Goal: Task Accomplishment & Management: Manage account settings

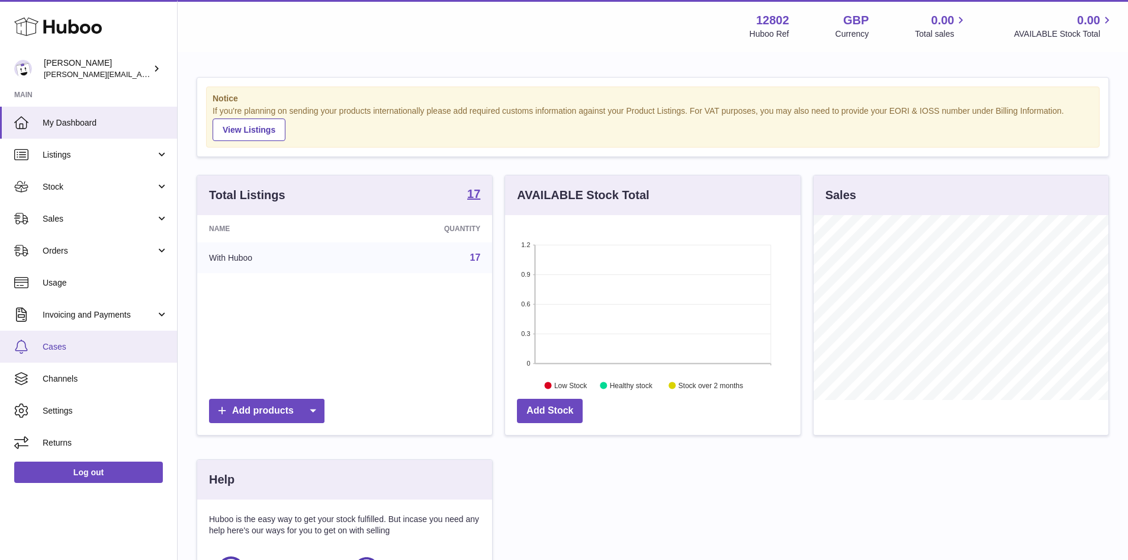
scroll to position [185, 298]
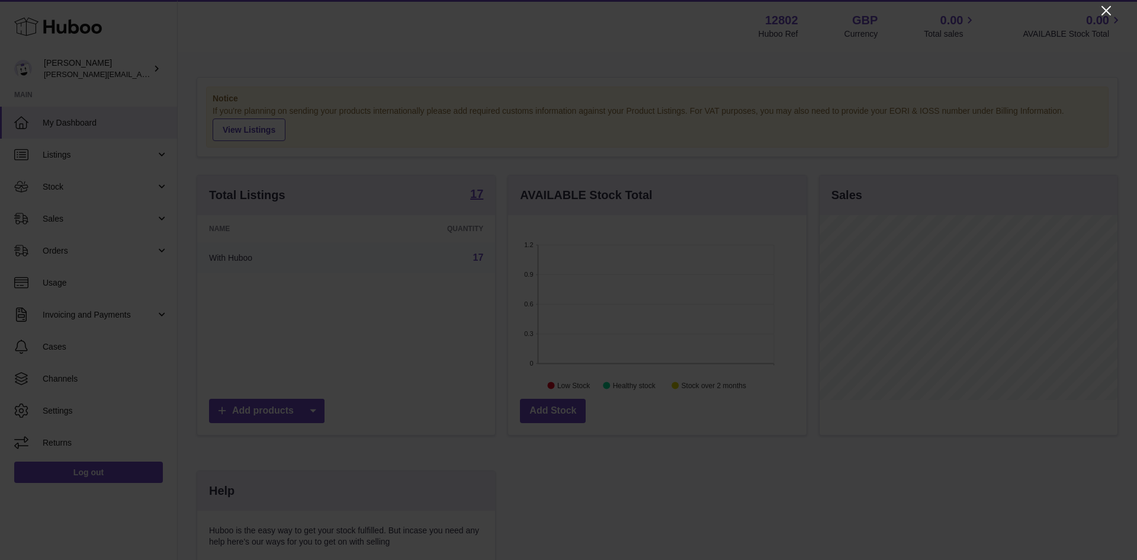
click at [1107, 11] on icon "Close" at bounding box center [1106, 10] width 9 height 9
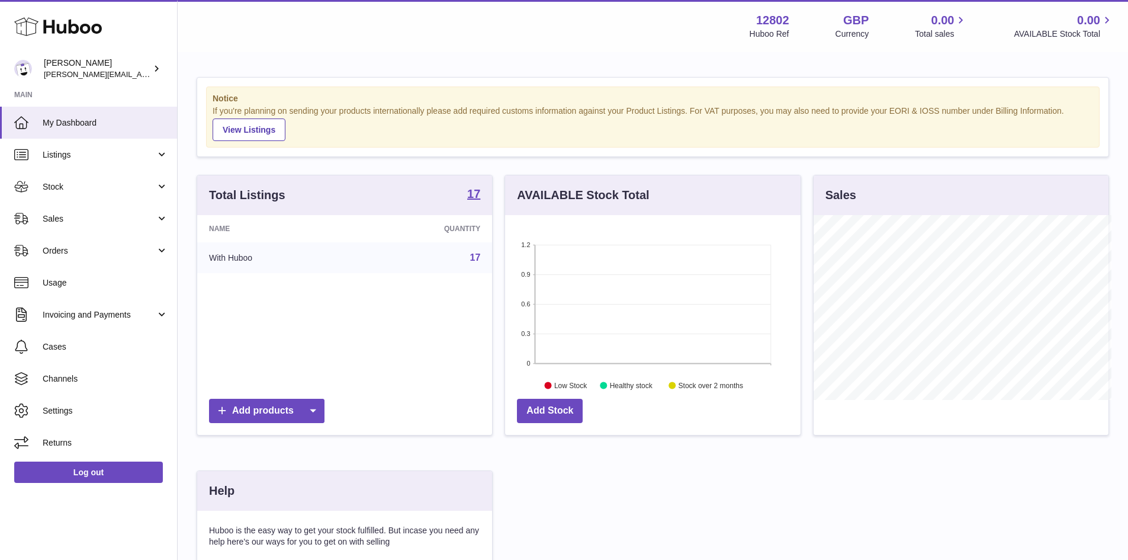
scroll to position [592046, 591936]
click at [59, 371] on link "Channels" at bounding box center [88, 378] width 177 height 32
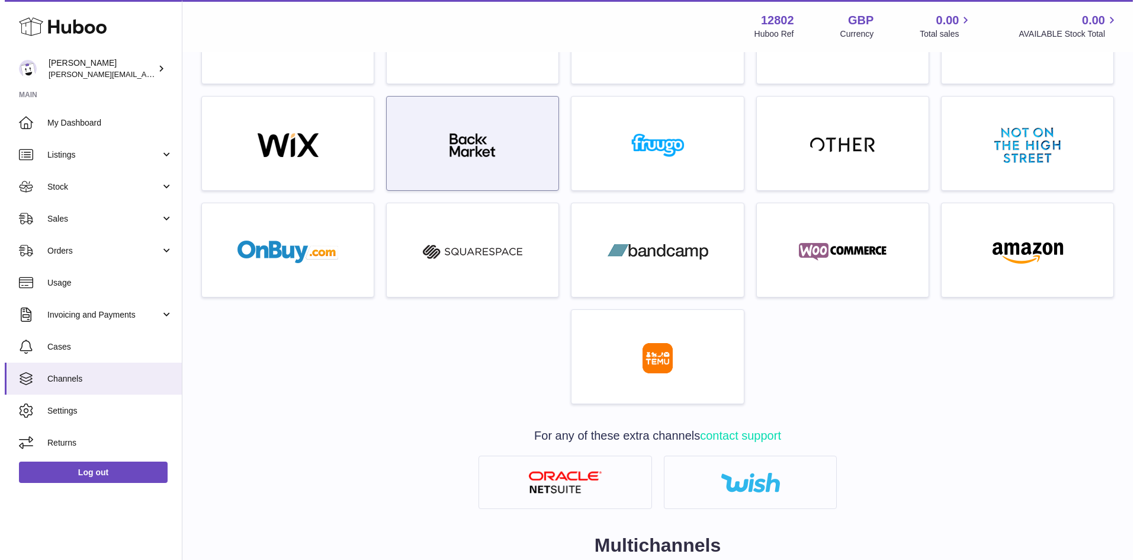
scroll to position [351, 0]
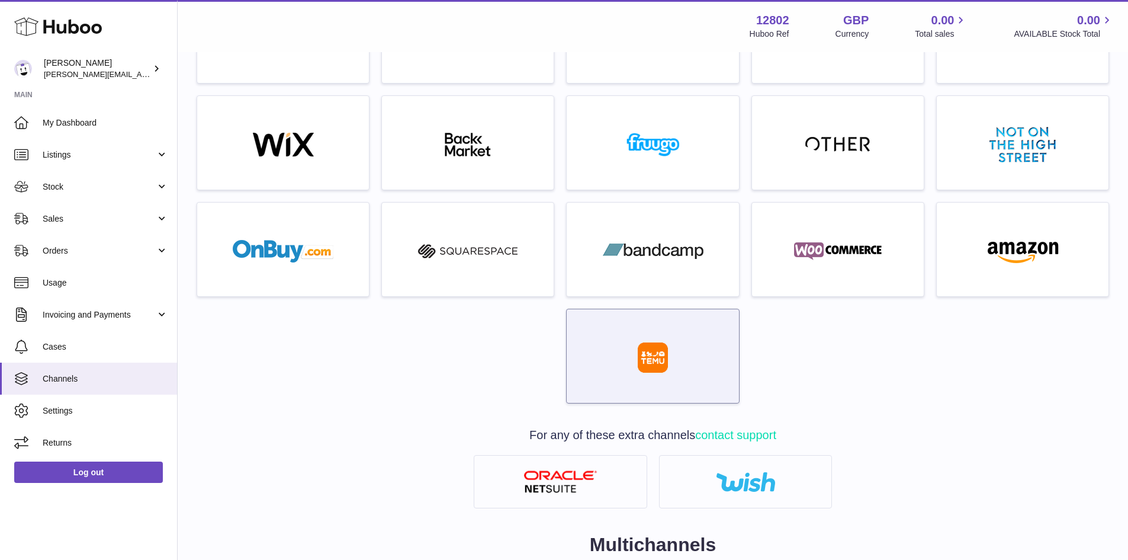
click at [656, 375] on div at bounding box center [653, 358] width 30 height 33
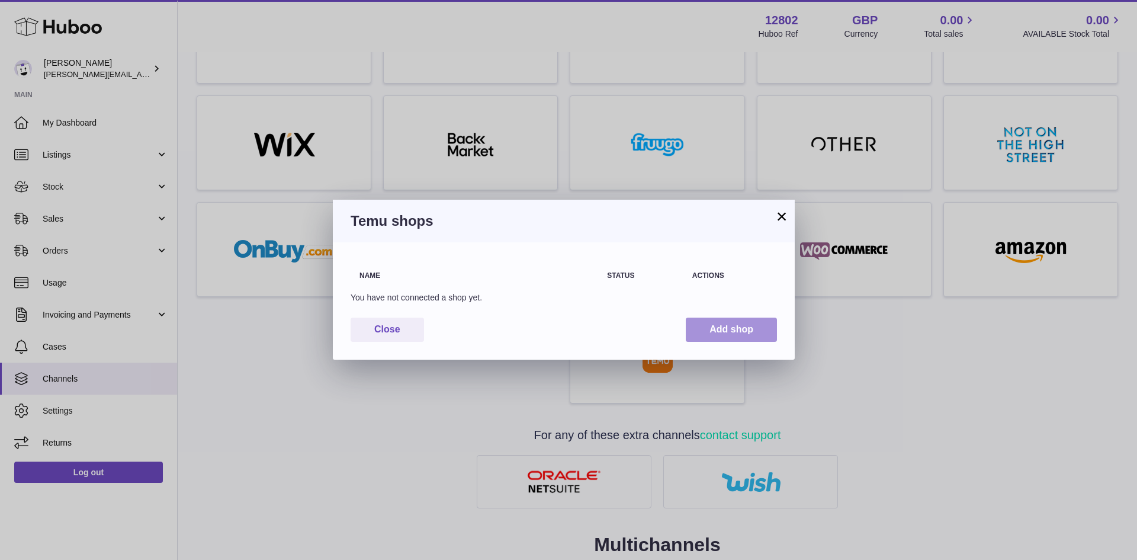
click at [735, 331] on button "Add shop" at bounding box center [731, 329] width 91 height 24
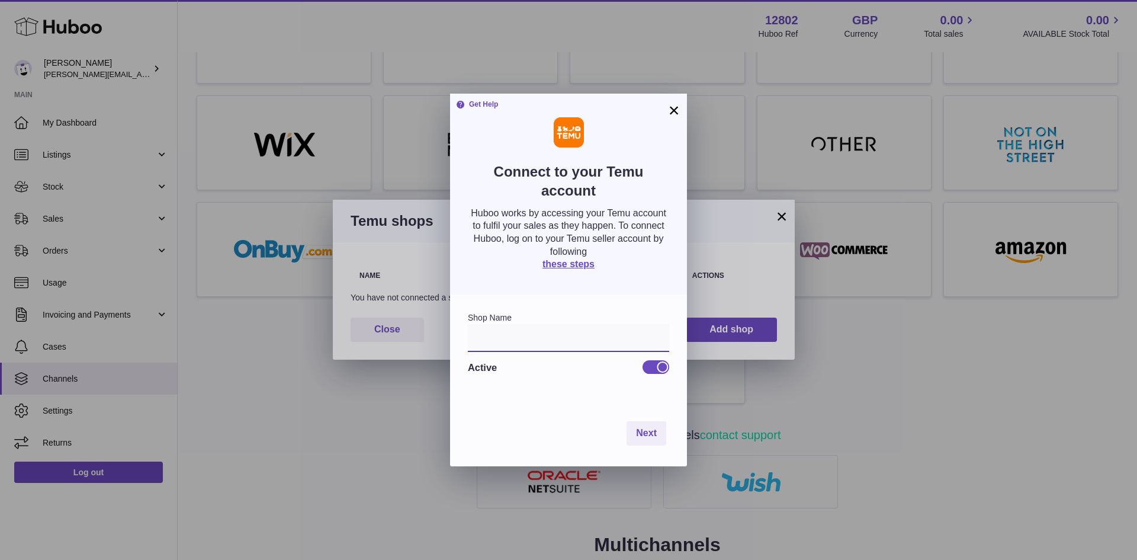
click at [552, 338] on input "text" at bounding box center [568, 337] width 201 height 28
type input "*******"
click at [639, 441] on button "Next" at bounding box center [647, 433] width 40 height 24
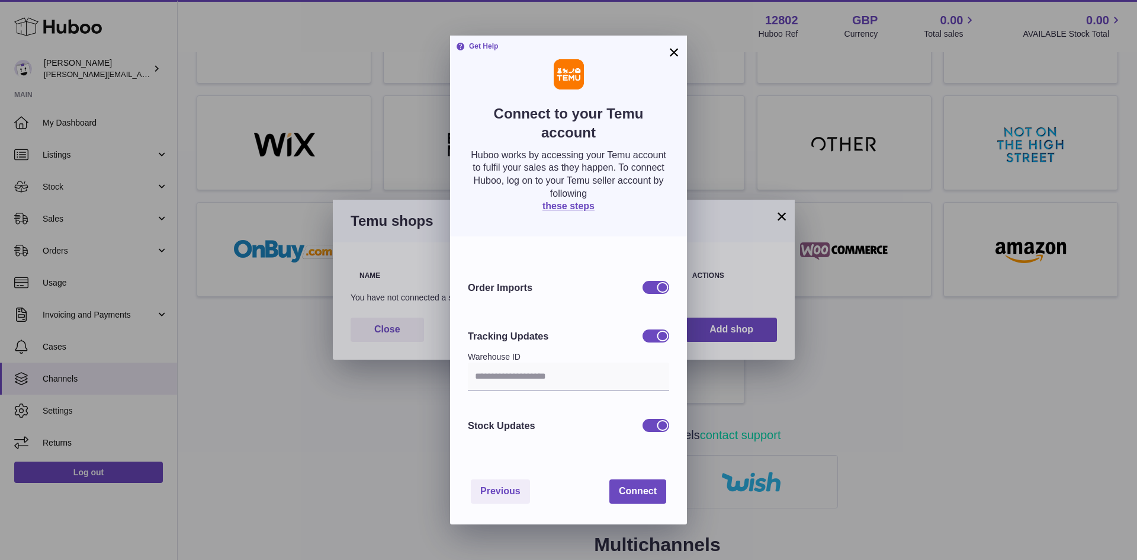
click at [658, 335] on div at bounding box center [662, 335] width 11 height 11
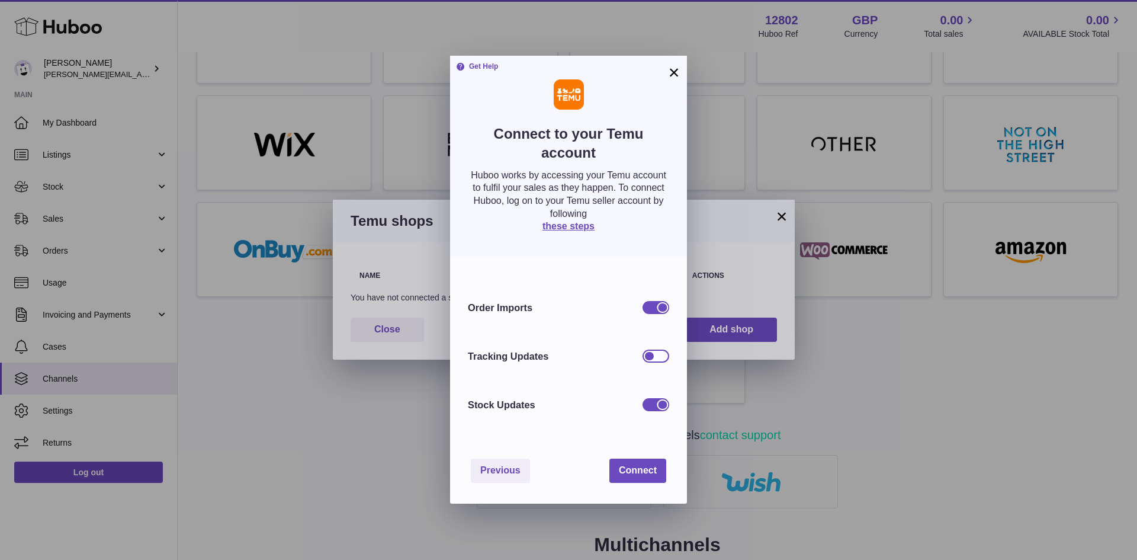
click at [656, 352] on div at bounding box center [656, 355] width 27 height 13
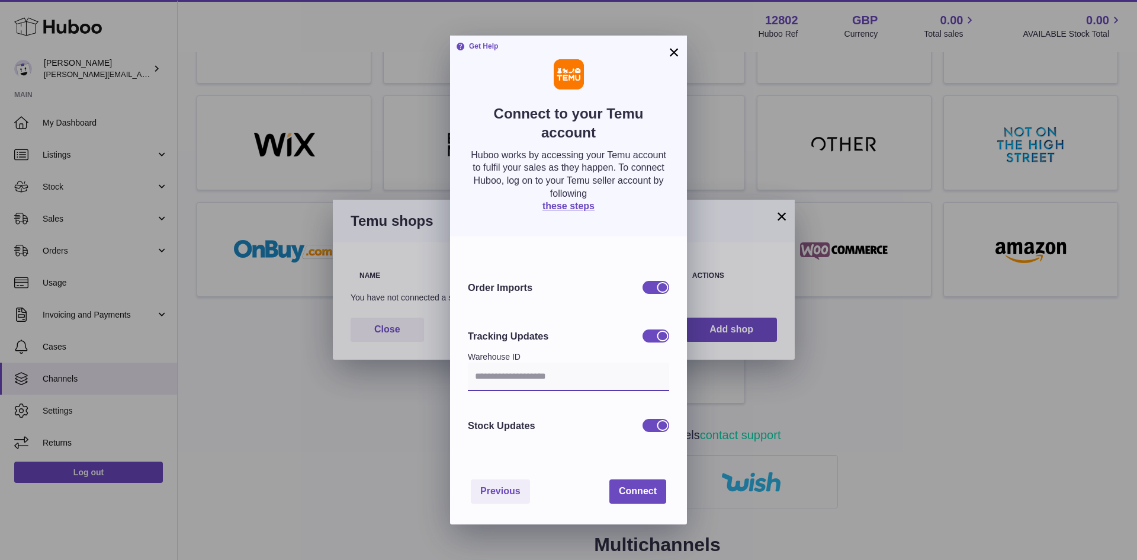
click at [484, 377] on input "text" at bounding box center [568, 376] width 201 height 28
click at [518, 375] on input "text" at bounding box center [568, 376] width 201 height 28
click at [581, 204] on link "these steps" at bounding box center [568, 206] width 52 height 10
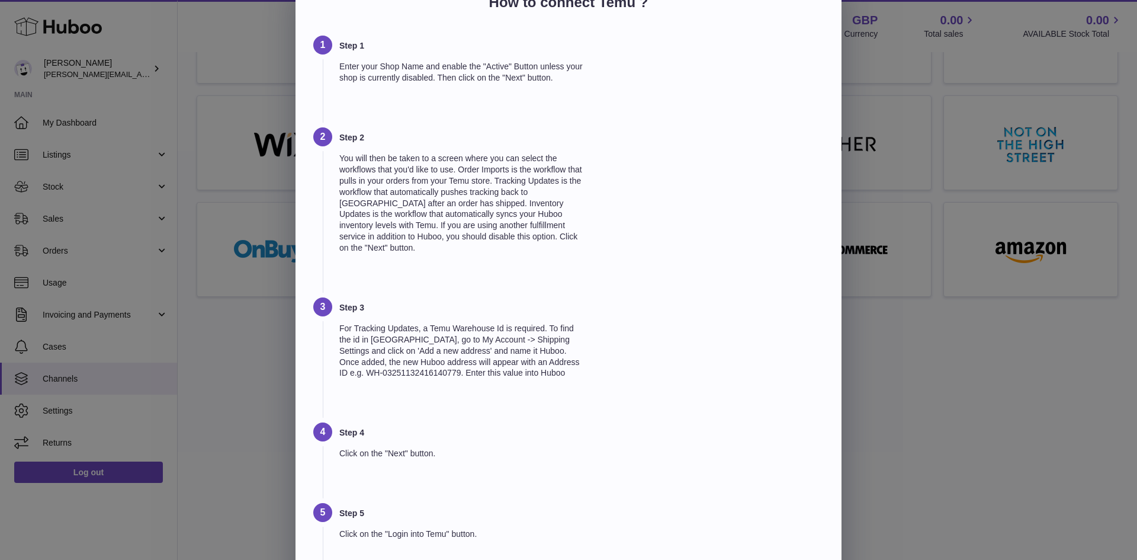
scroll to position [25, 0]
drag, startPoint x: 404, startPoint y: 358, endPoint x: 440, endPoint y: 358, distance: 35.5
click at [440, 358] on p "For Tracking Updates, a Temu Warehouse Id is required. To find the id in Temu, …" at bounding box center [462, 350] width 247 height 56
drag, startPoint x: 509, startPoint y: 359, endPoint x: 555, endPoint y: 363, distance: 46.4
click at [555, 363] on p "For Tracking Updates, a Temu Warehouse Id is required. To find the id in Temu, …" at bounding box center [462, 350] width 247 height 56
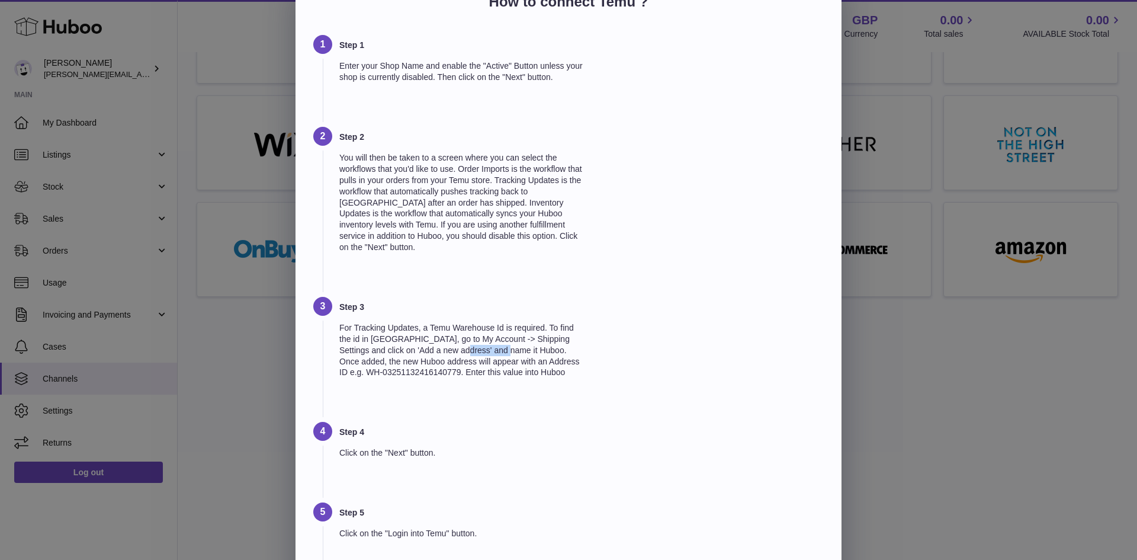
click at [543, 359] on p "For Tracking Updates, a Temu Warehouse Id is required. To find the id in Temu, …" at bounding box center [462, 350] width 247 height 56
click at [555, 359] on p "For Tracking Updates, a Temu Warehouse Id is required. To find the id in Temu, …" at bounding box center [462, 350] width 247 height 56
click at [570, 364] on p "For Tracking Updates, a Temu Warehouse Id is required. To find the id in Temu, …" at bounding box center [462, 350] width 247 height 56
click at [375, 376] on p "For Tracking Updates, a Temu Warehouse Id is required. To find the id in Temu, …" at bounding box center [462, 350] width 247 height 56
click at [426, 375] on p "For Tracking Updates, a Temu Warehouse Id is required. To find the id in Temu, …" at bounding box center [462, 350] width 247 height 56
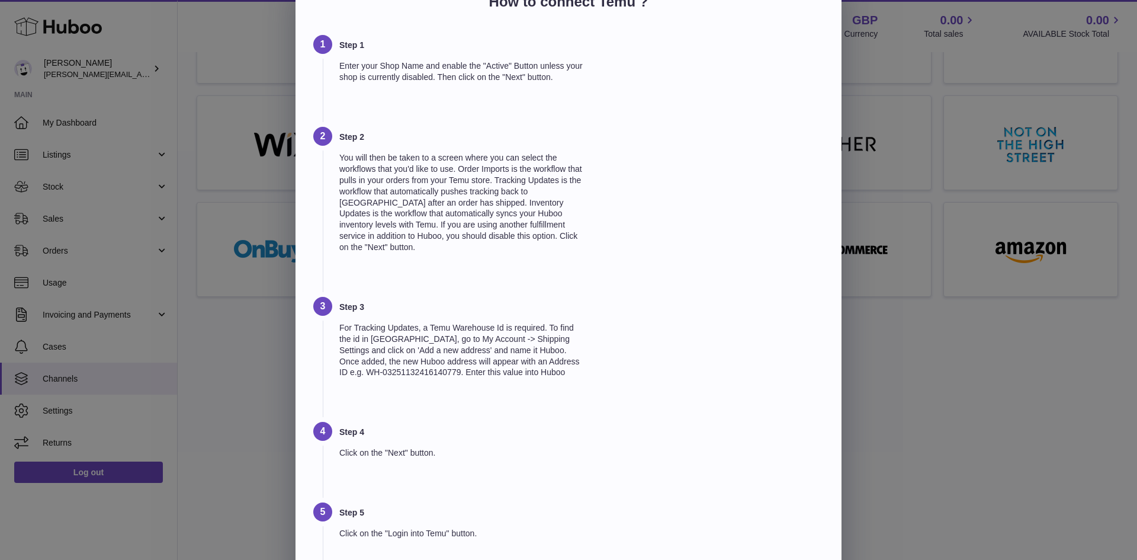
click at [511, 374] on p "For Tracking Updates, a Temu Warehouse Id is required. To find the id in Temu, …" at bounding box center [462, 350] width 247 height 56
click at [354, 378] on p "For Tracking Updates, a Temu Warehouse Id is required. To find the id in Temu, …" at bounding box center [462, 350] width 247 height 56
drag, startPoint x: 553, startPoint y: 371, endPoint x: 608, endPoint y: 379, distance: 55.7
click at [608, 379] on div "Step 3 For Tracking Updates, a Temu Warehouse Id is required. To find the id in…" at bounding box center [568, 359] width 511 height 125
click at [493, 378] on p "For Tracking Updates, a Temu Warehouse Id is required. To find the id in Temu, …" at bounding box center [462, 350] width 247 height 56
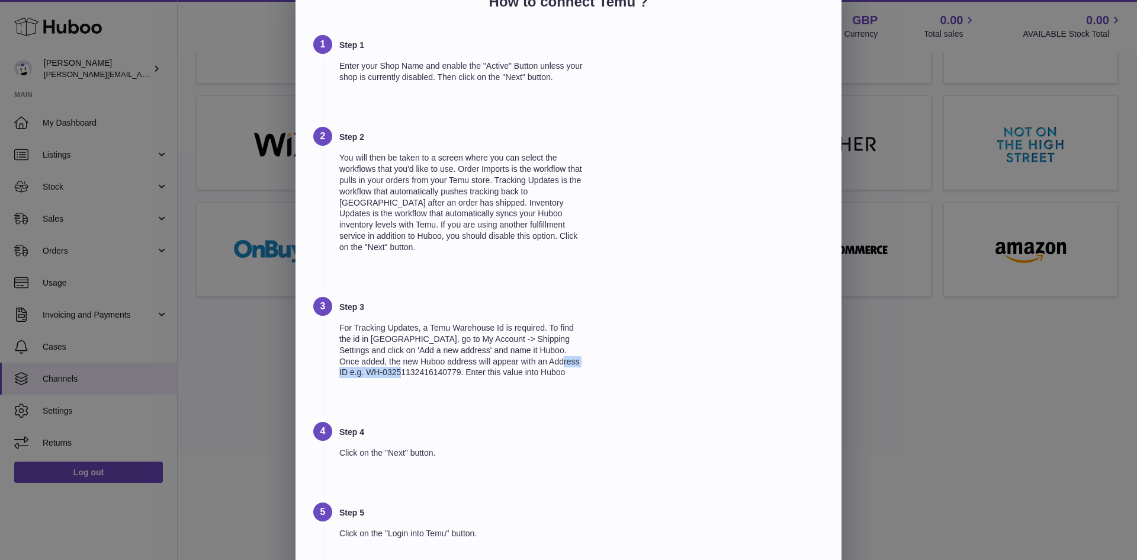
drag, startPoint x: 365, startPoint y: 384, endPoint x: 460, endPoint y: 379, distance: 95.5
click at [460, 378] on p "For Tracking Updates, a Temu Warehouse Id is required. To find the id in Temu, …" at bounding box center [462, 350] width 247 height 56
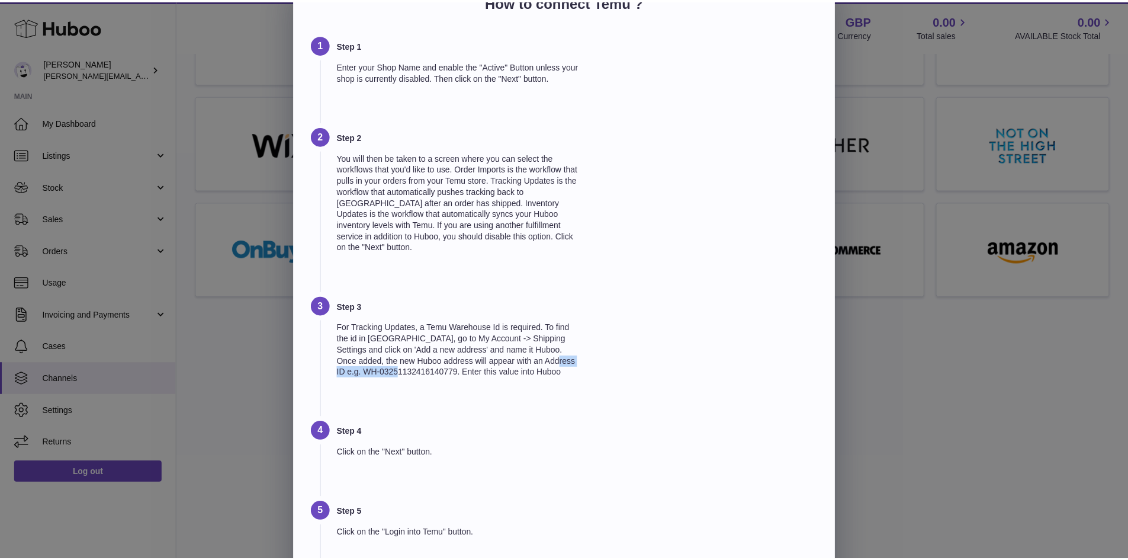
scroll to position [0, 0]
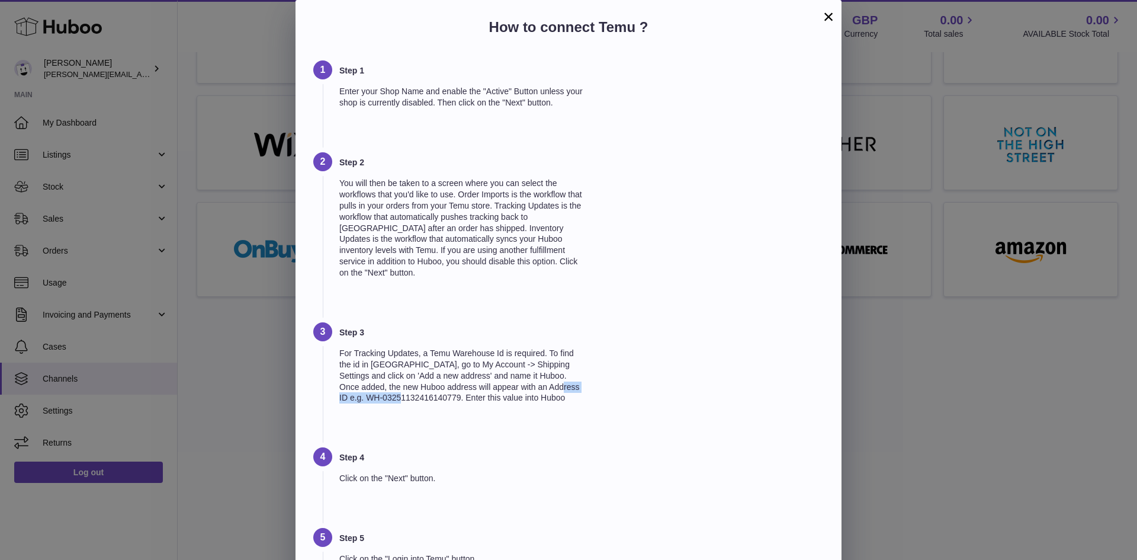
click at [829, 9] on button "×" at bounding box center [828, 16] width 14 height 14
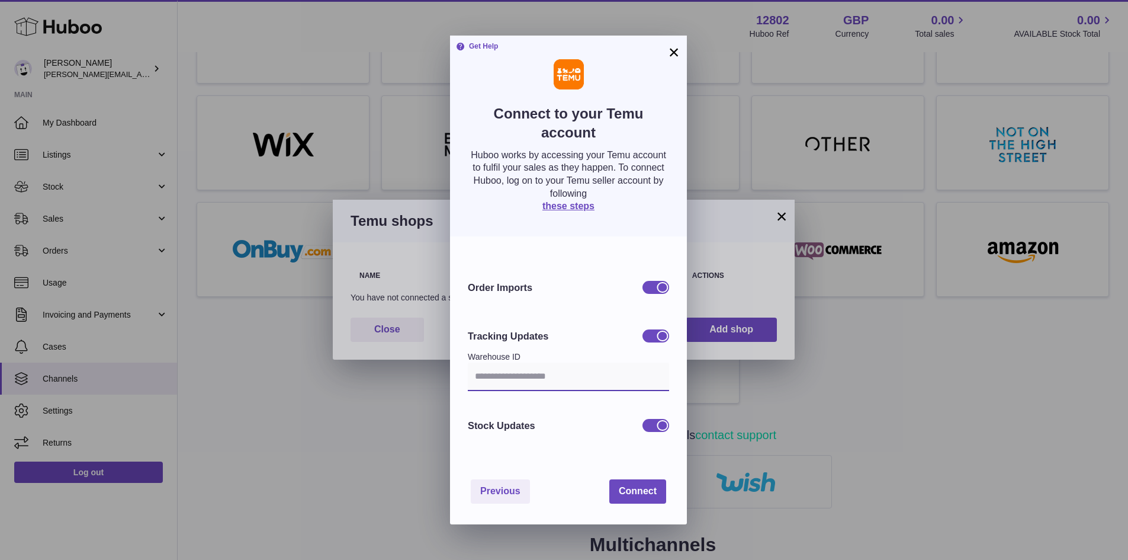
click at [542, 373] on input "text" at bounding box center [568, 376] width 201 height 28
paste input "**********"
type input "**********"
click at [557, 418] on div "Stock Updates" at bounding box center [568, 425] width 201 height 31
drag, startPoint x: 642, startPoint y: 497, endPoint x: 627, endPoint y: 496, distance: 15.4
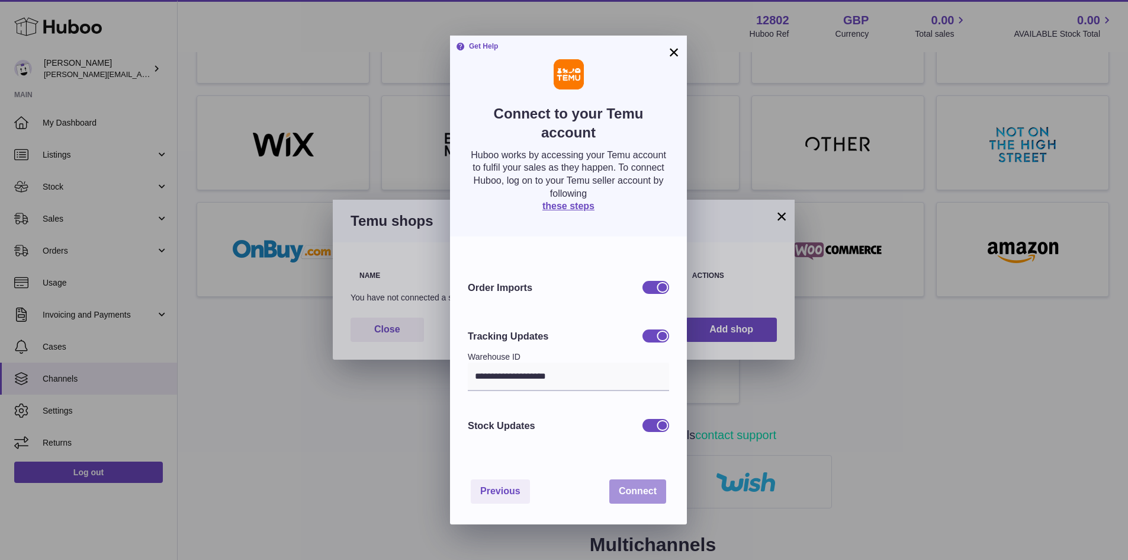
click at [627, 496] on span "Connect" at bounding box center [638, 491] width 38 height 10
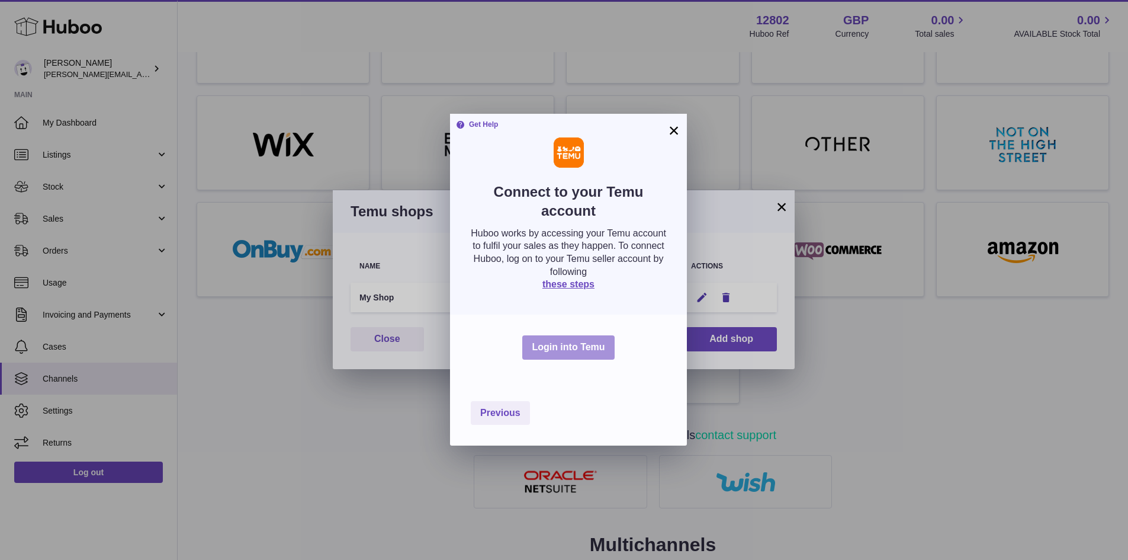
click at [585, 347] on button "Login into Temu" at bounding box center [568, 347] width 92 height 24
click at [671, 131] on button "×" at bounding box center [674, 131] width 14 height 14
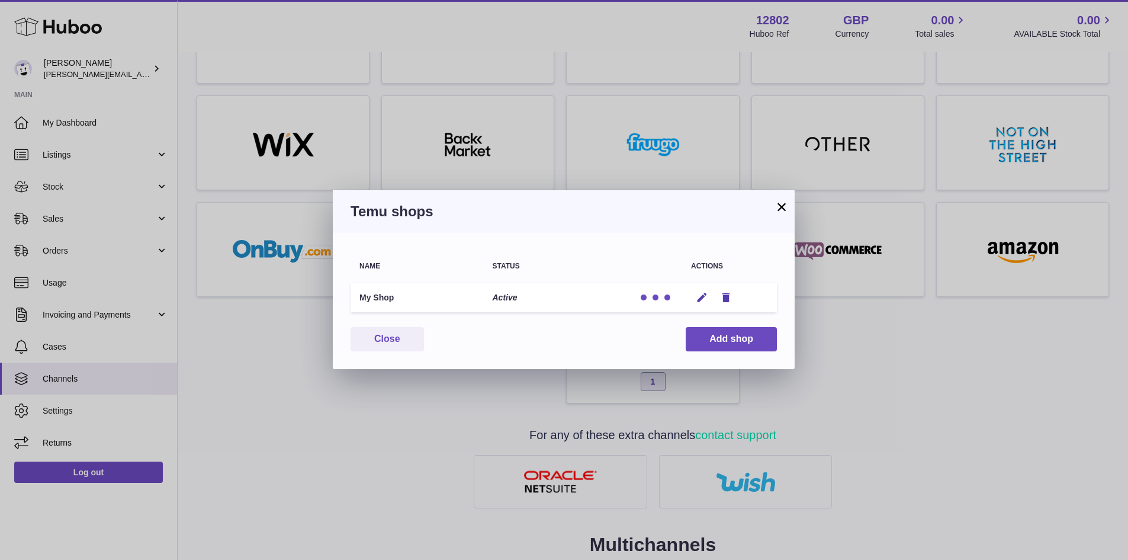
click at [781, 207] on button "×" at bounding box center [782, 207] width 14 height 14
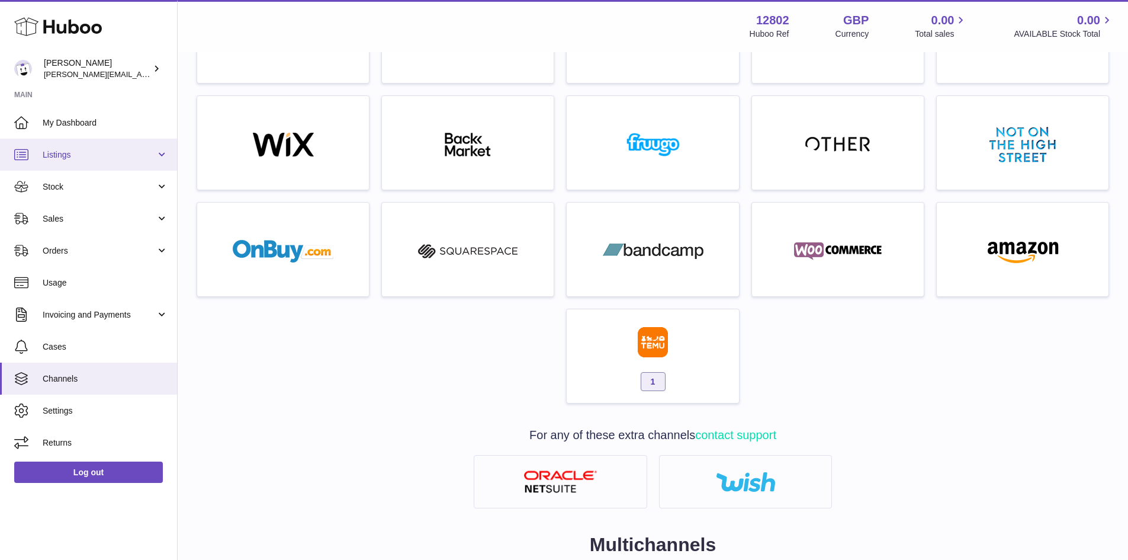
click at [89, 145] on link "Listings" at bounding box center [88, 155] width 177 height 32
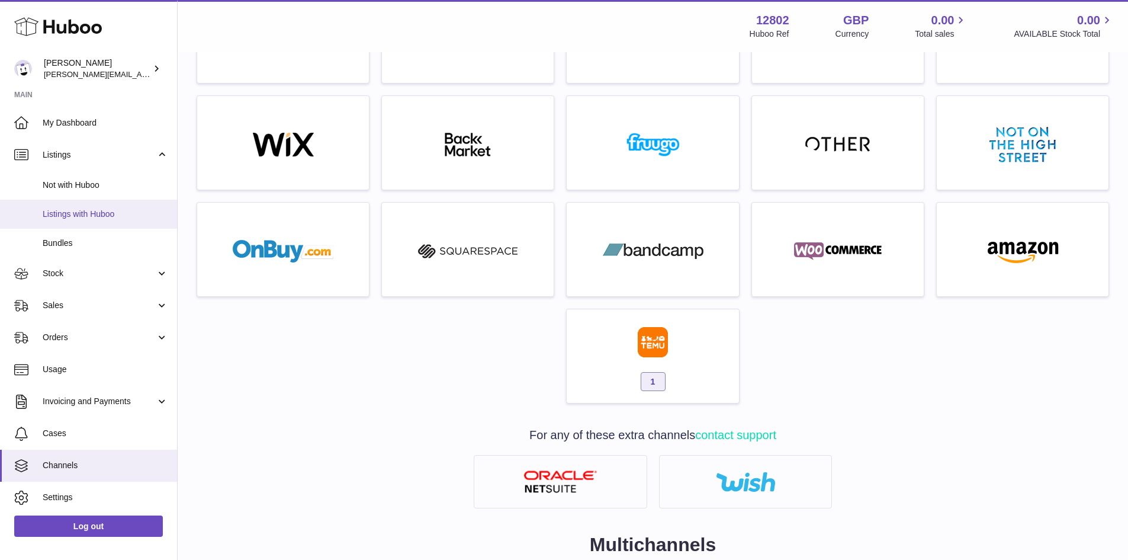
click at [84, 207] on link "Listings with Huboo" at bounding box center [88, 214] width 177 height 29
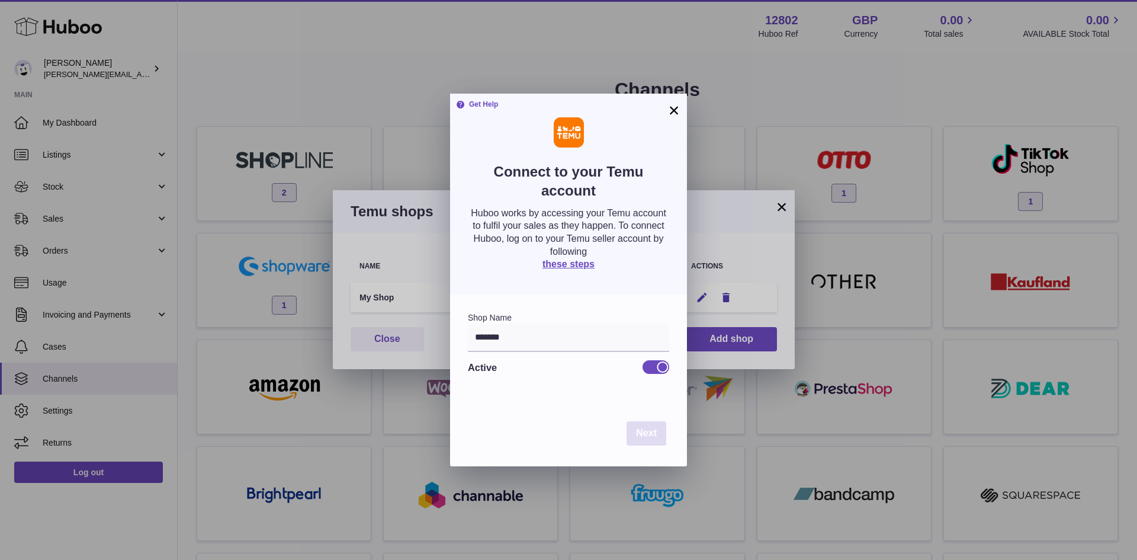
click at [637, 430] on span "Next" at bounding box center [646, 433] width 21 height 10
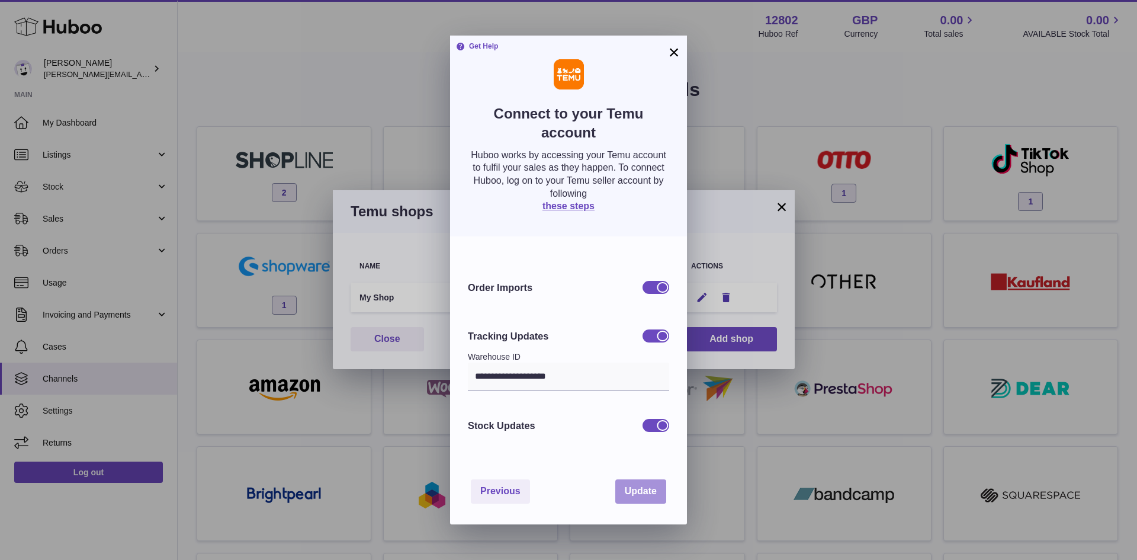
click at [644, 492] on span "Update" at bounding box center [641, 491] width 32 height 10
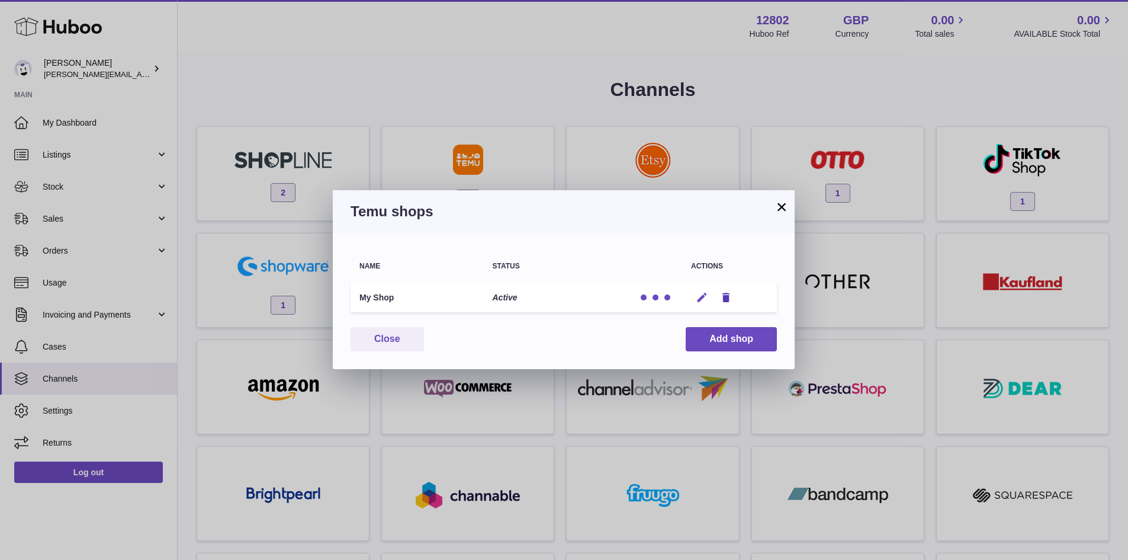
click at [699, 298] on icon "button" at bounding box center [702, 297] width 12 height 12
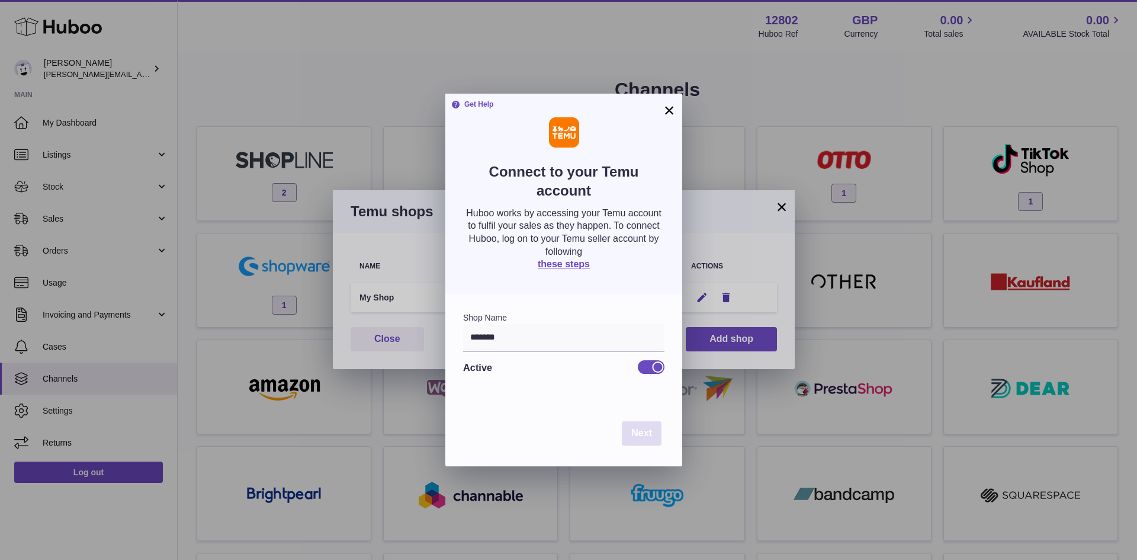
click at [651, 432] on span "Next" at bounding box center [641, 433] width 21 height 10
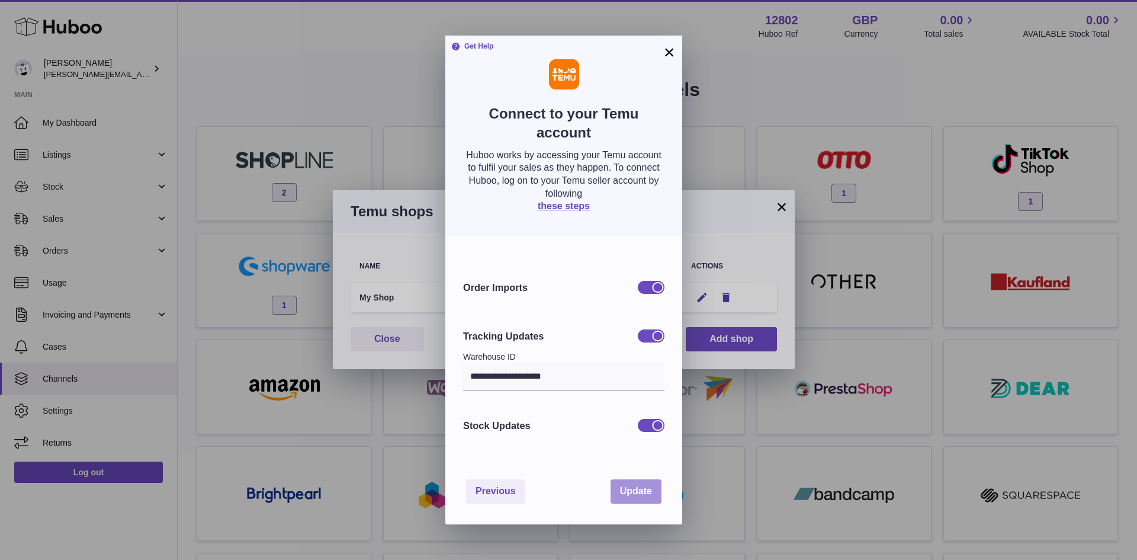
click at [624, 498] on button "Update" at bounding box center [636, 491] width 51 height 24
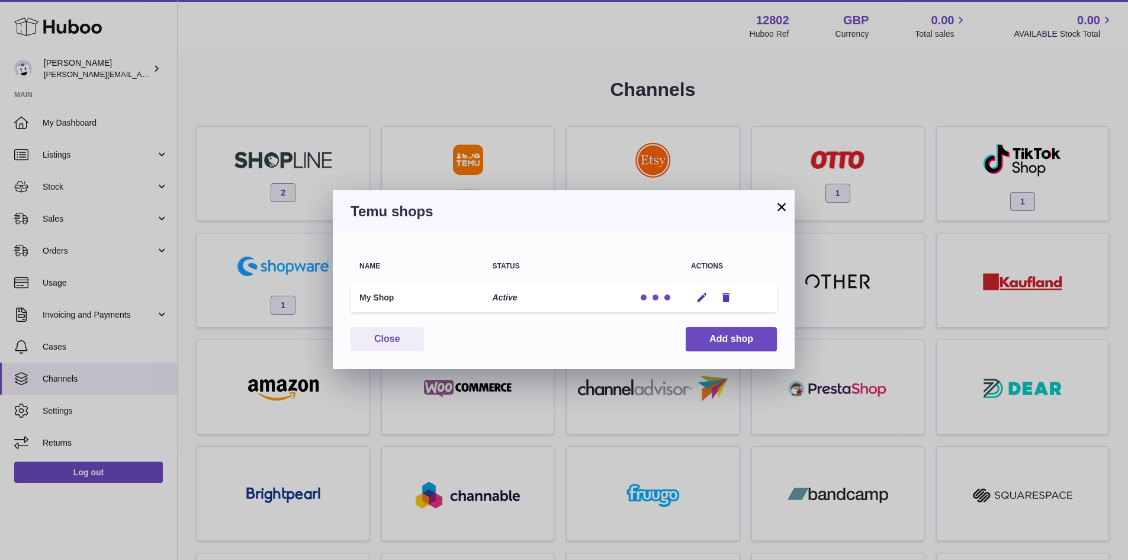
click at [787, 213] on button "×" at bounding box center [782, 207] width 14 height 14
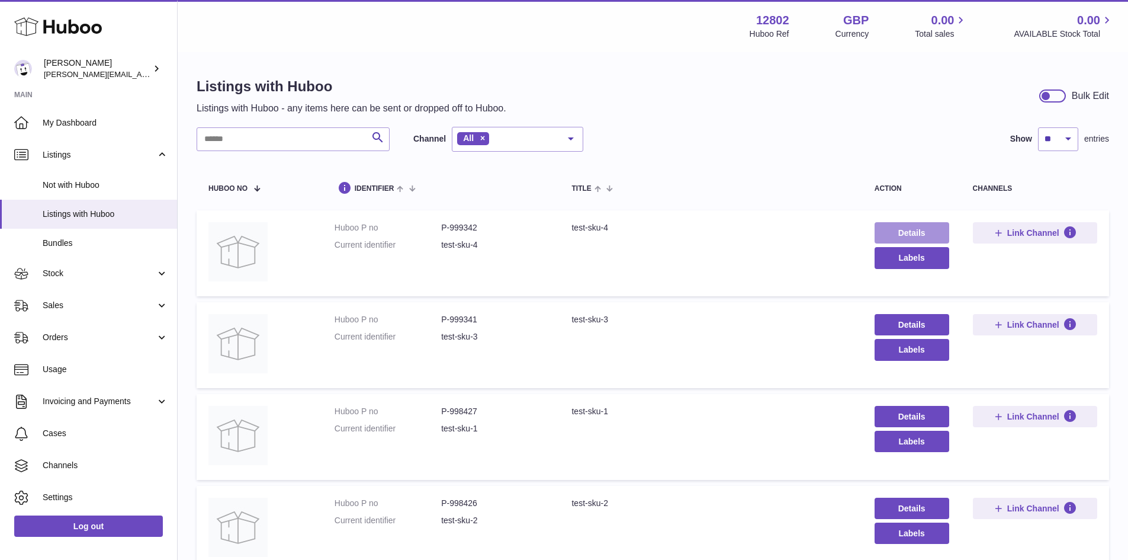
click at [921, 234] on link "Details" at bounding box center [912, 232] width 75 height 21
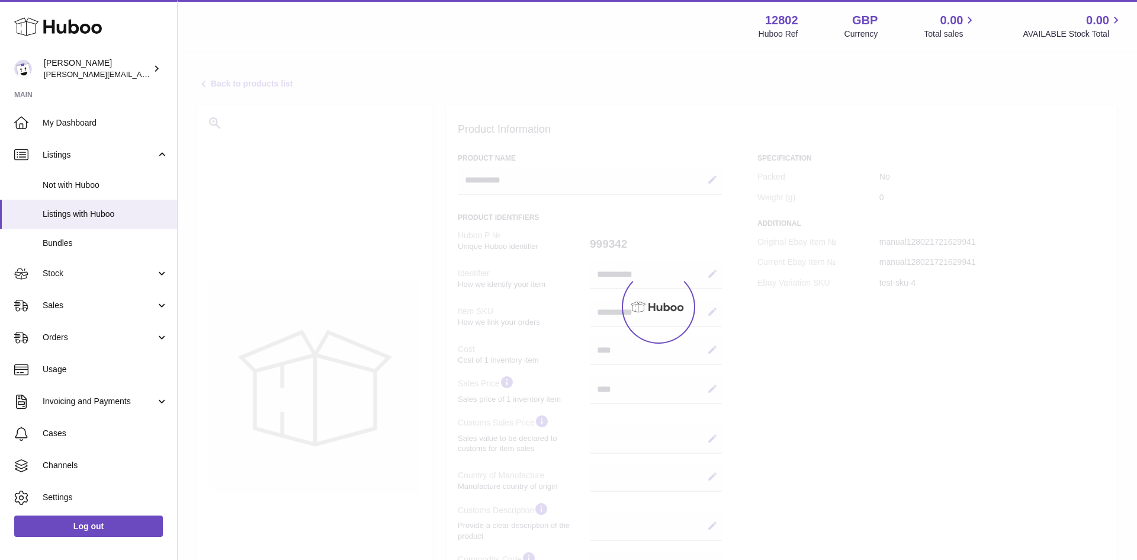
select select
select select "****"
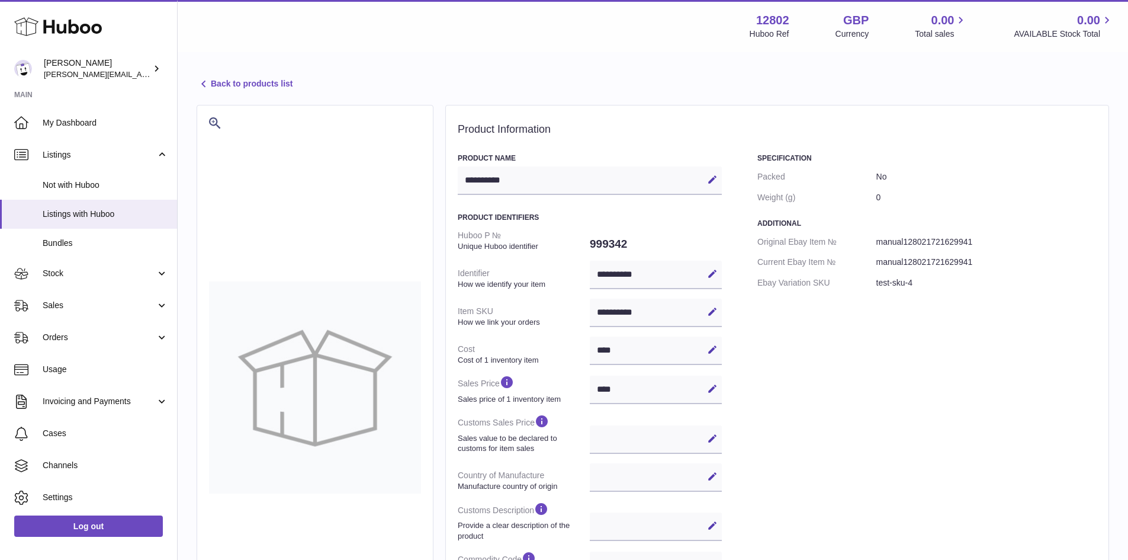
drag, startPoint x: 654, startPoint y: 312, endPoint x: 589, endPoint y: 314, distance: 64.6
click at [589, 314] on dl "**********" at bounding box center [590, 425] width 264 height 401
click at [634, 307] on div "**********" at bounding box center [656, 312] width 132 height 28
click at [712, 312] on icon at bounding box center [712, 311] width 11 height 11
drag, startPoint x: 665, startPoint y: 312, endPoint x: 574, endPoint y: 309, distance: 90.7
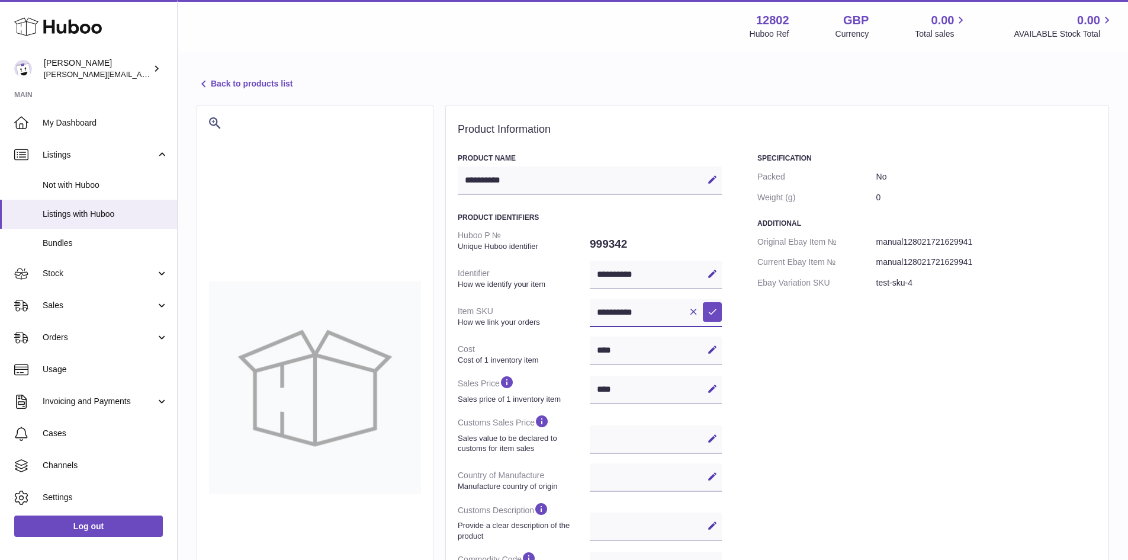
click at [574, 309] on dl "**********" at bounding box center [590, 425] width 264 height 401
click at [692, 311] on icon at bounding box center [693, 311] width 11 height 11
click at [814, 354] on div "Specification Packed No Weight (g) 0 Additional Original Ebay Item № manual1280…" at bounding box center [926, 431] width 339 height 556
